Goal: Task Accomplishment & Management: Use online tool/utility

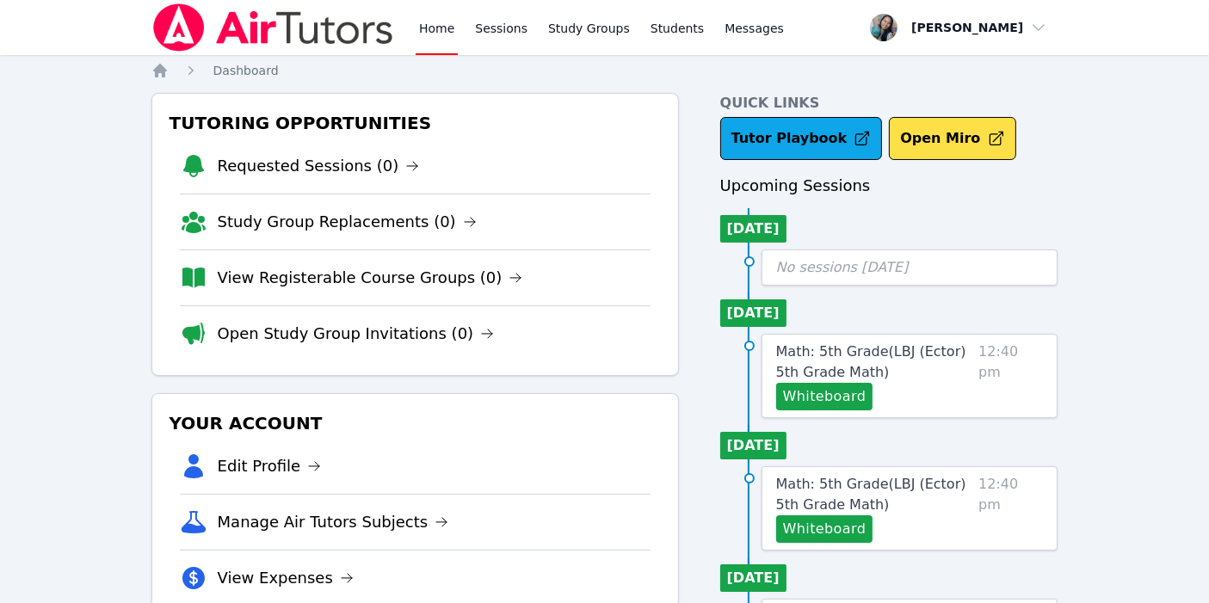
click at [435, 39] on link "Home" at bounding box center [437, 27] width 42 height 55
click at [490, 22] on link "Sessions" at bounding box center [501, 27] width 59 height 55
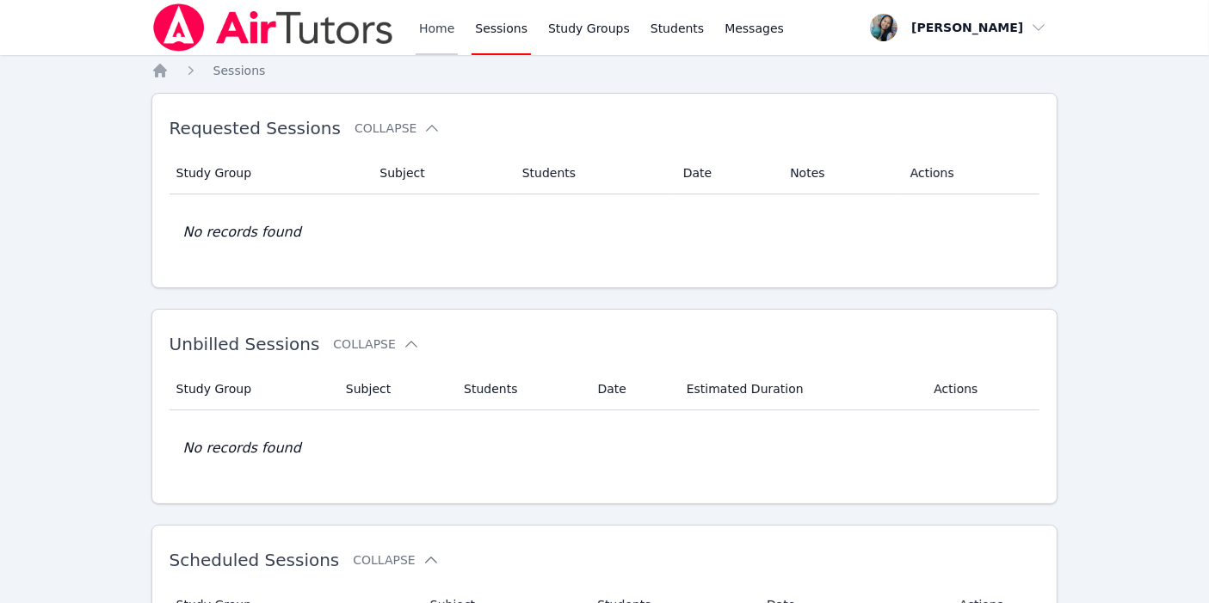
click at [420, 40] on link "Home" at bounding box center [437, 27] width 42 height 55
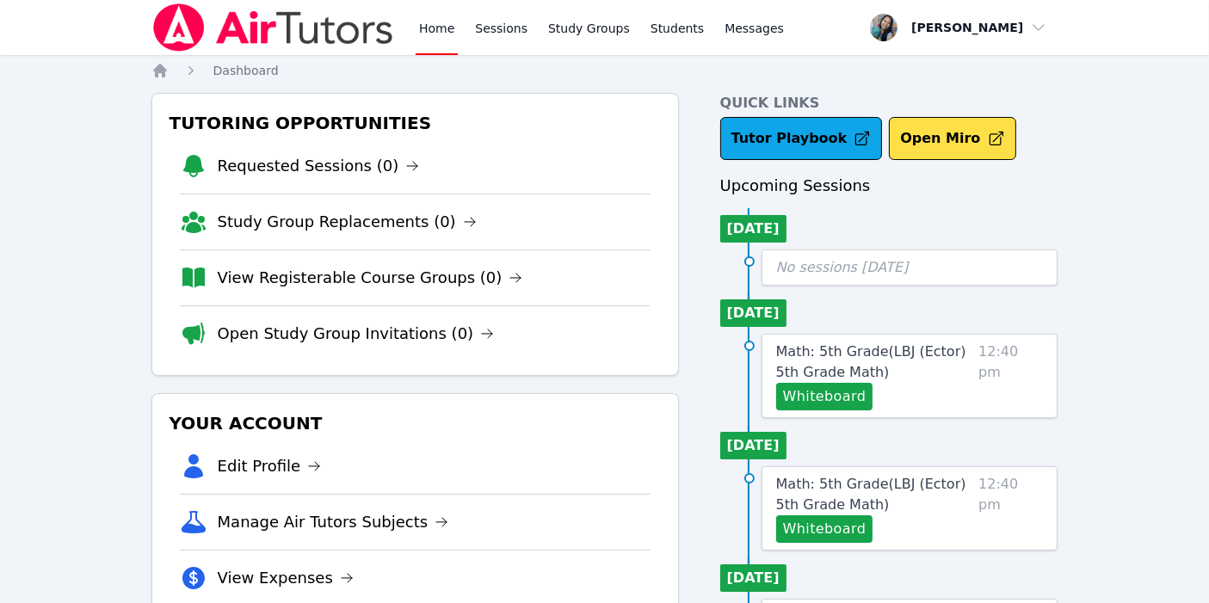
click at [489, 42] on link "Sessions" at bounding box center [501, 27] width 59 height 55
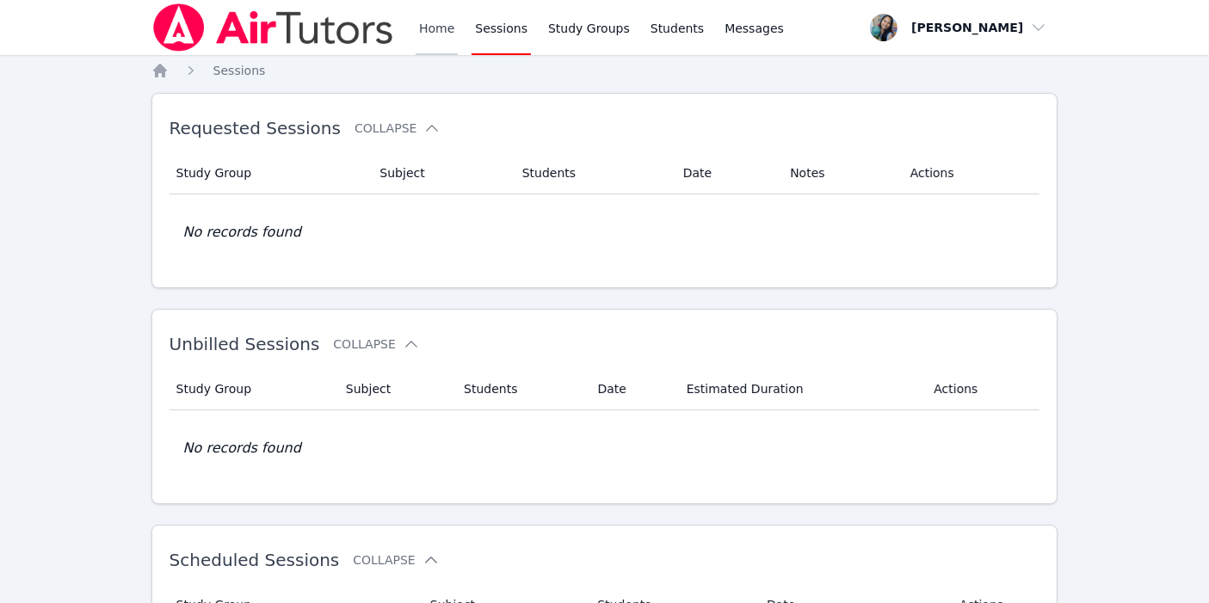
click at [440, 38] on link "Home" at bounding box center [437, 27] width 42 height 55
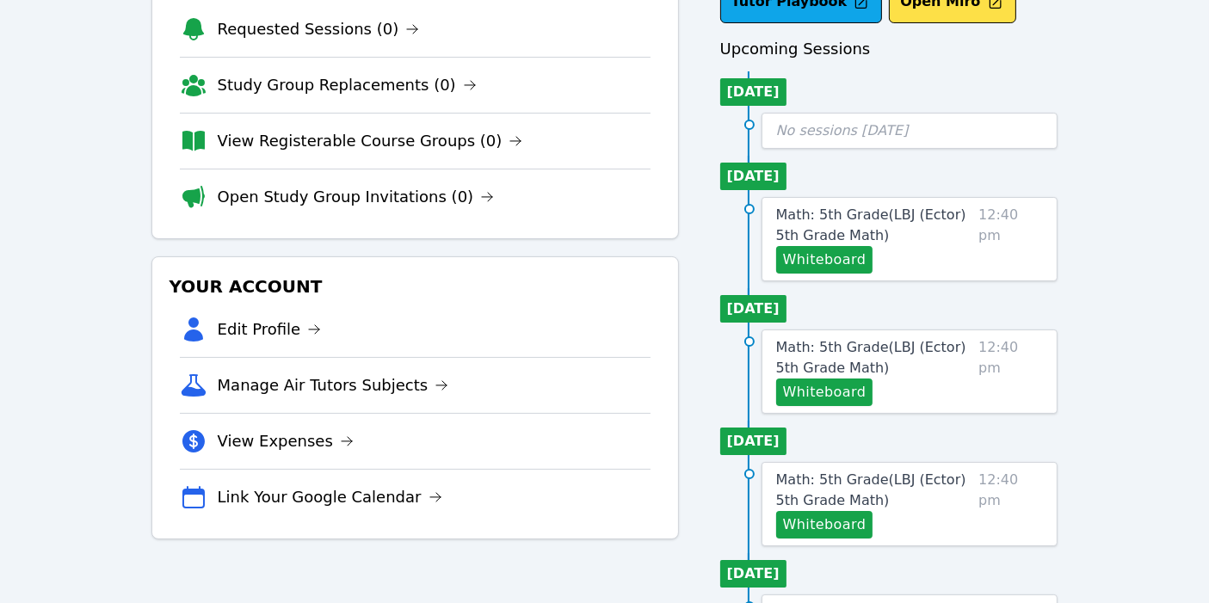
scroll to position [138, 0]
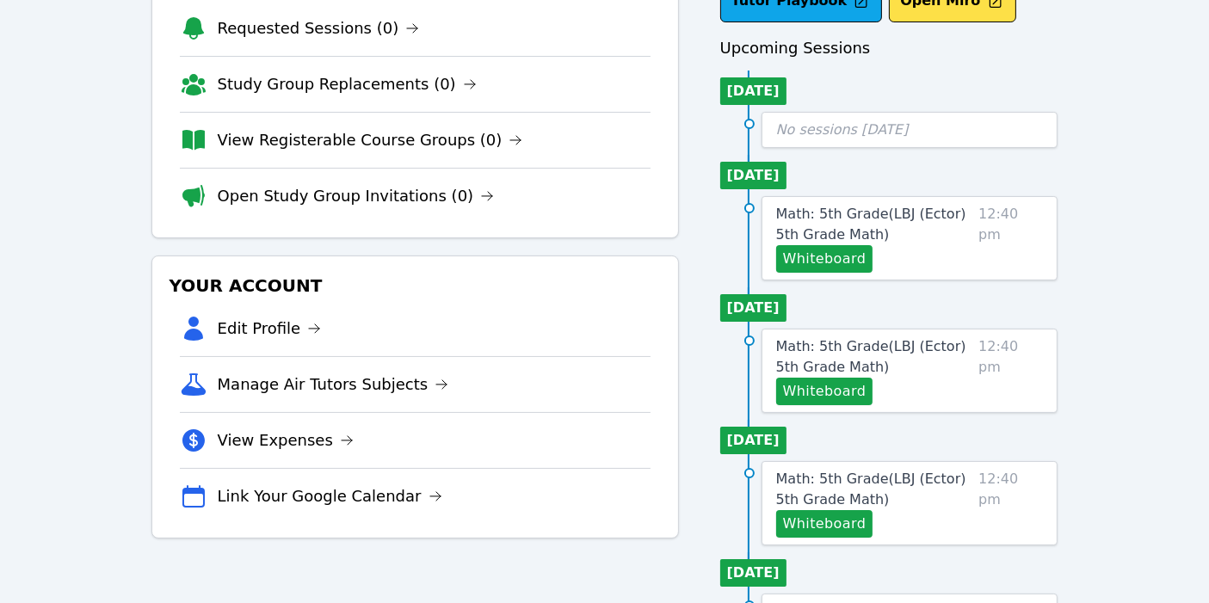
click at [1002, 239] on span "12:40 pm" at bounding box center [1010, 238] width 65 height 69
click at [836, 268] on button "Whiteboard" at bounding box center [824, 259] width 97 height 28
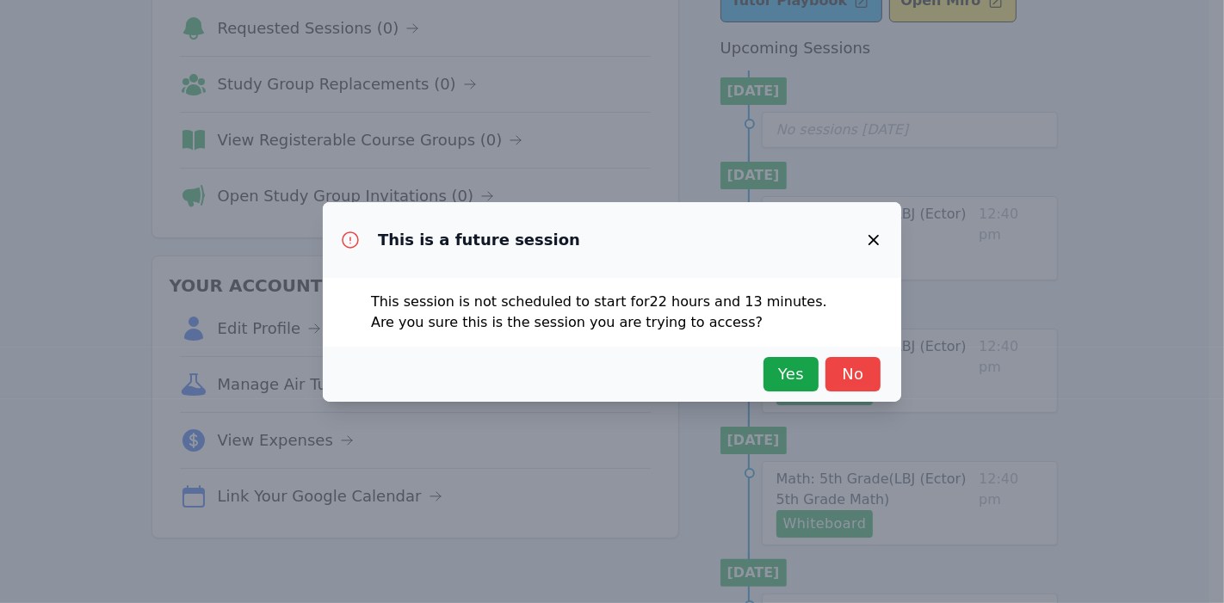
click at [875, 235] on icon "button" at bounding box center [873, 240] width 21 height 21
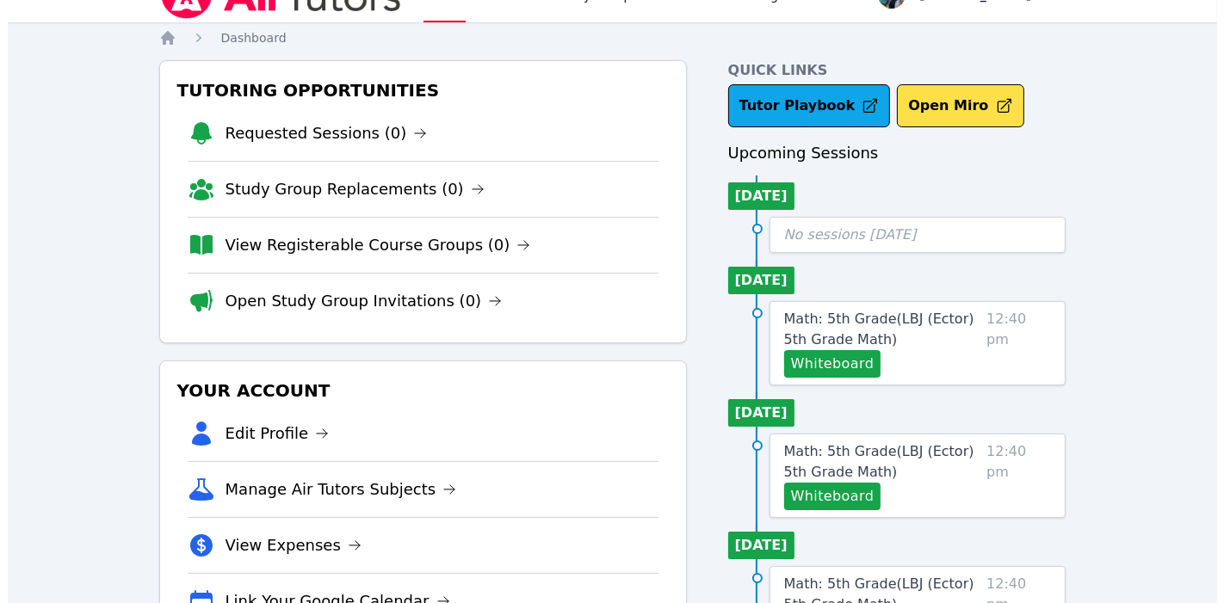
scroll to position [0, 0]
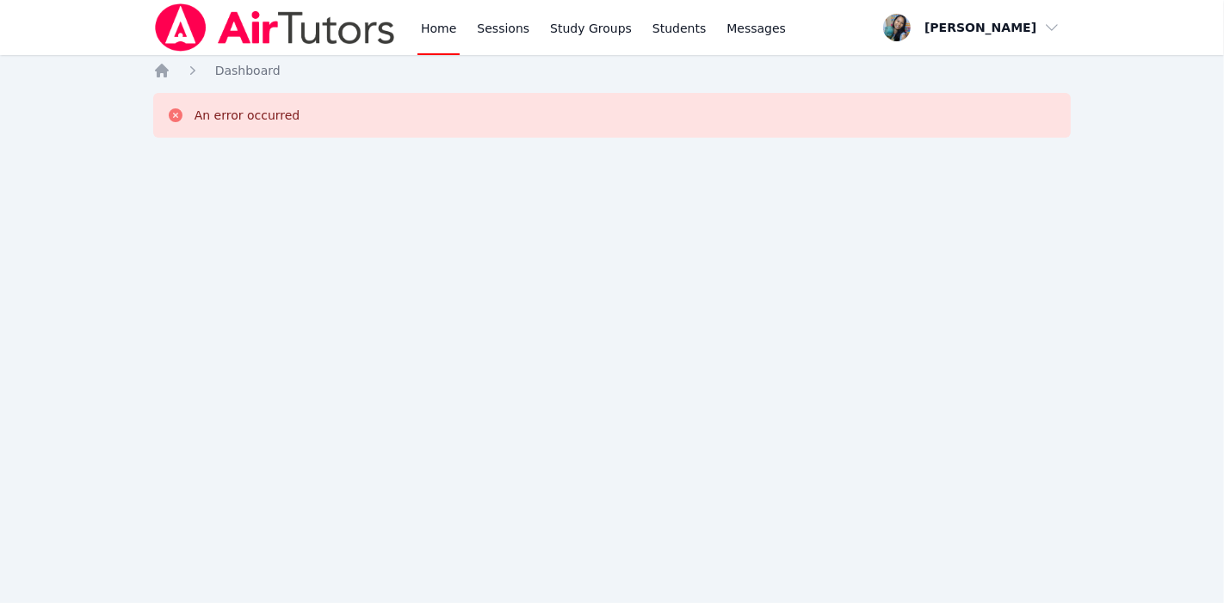
click at [452, 22] on link "Home" at bounding box center [438, 27] width 42 height 55
click at [785, 406] on div "Home Sessions Study Groups Students Messages Open user menu [PERSON_NAME] Open …" at bounding box center [612, 301] width 1224 height 603
click at [435, 34] on link "Home" at bounding box center [438, 27] width 42 height 55
